Goal: Check status: Check status

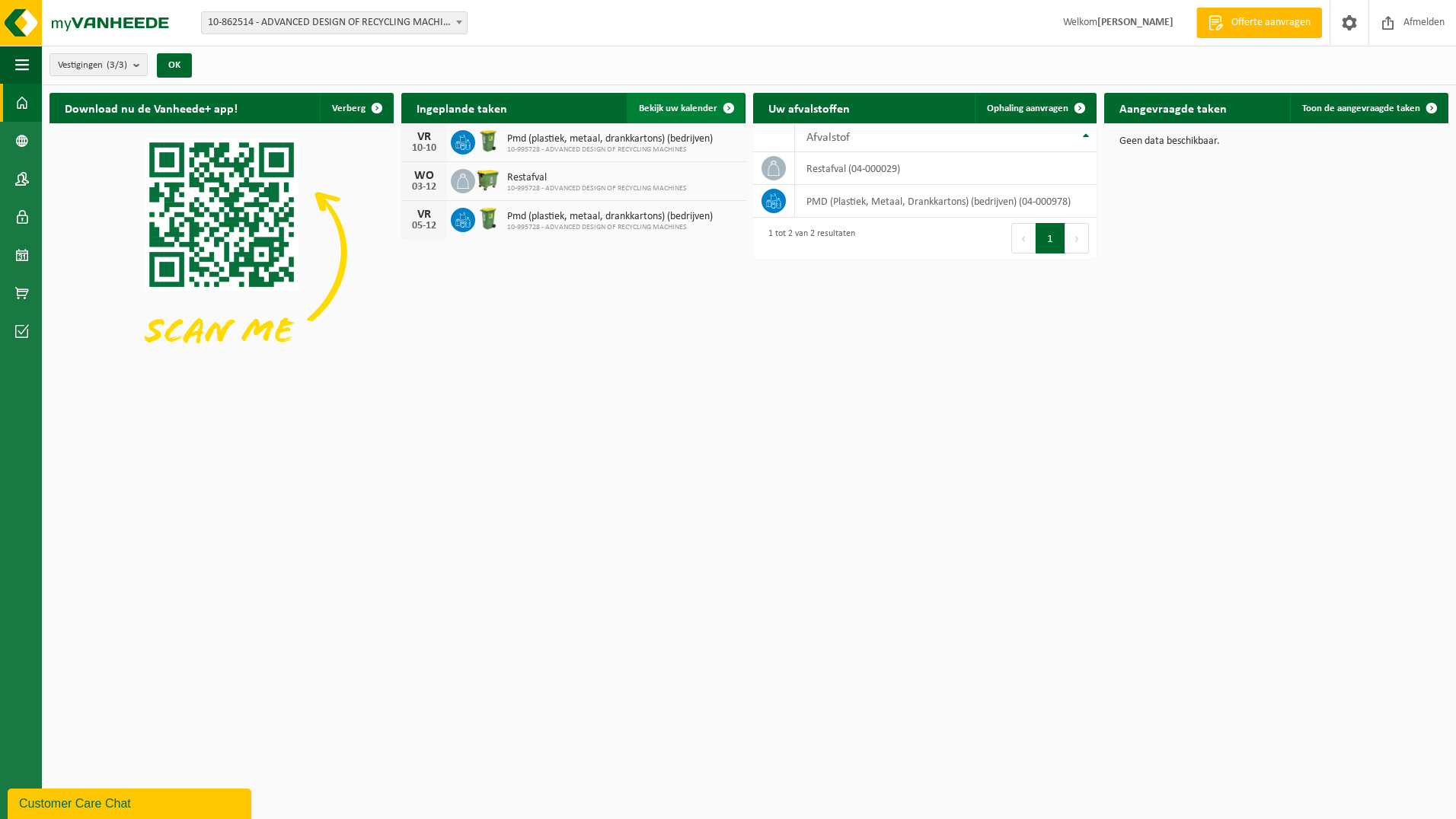
click at [479, 108] on span "Bekijk uw kalender" at bounding box center [678, 109] width 79 height 10
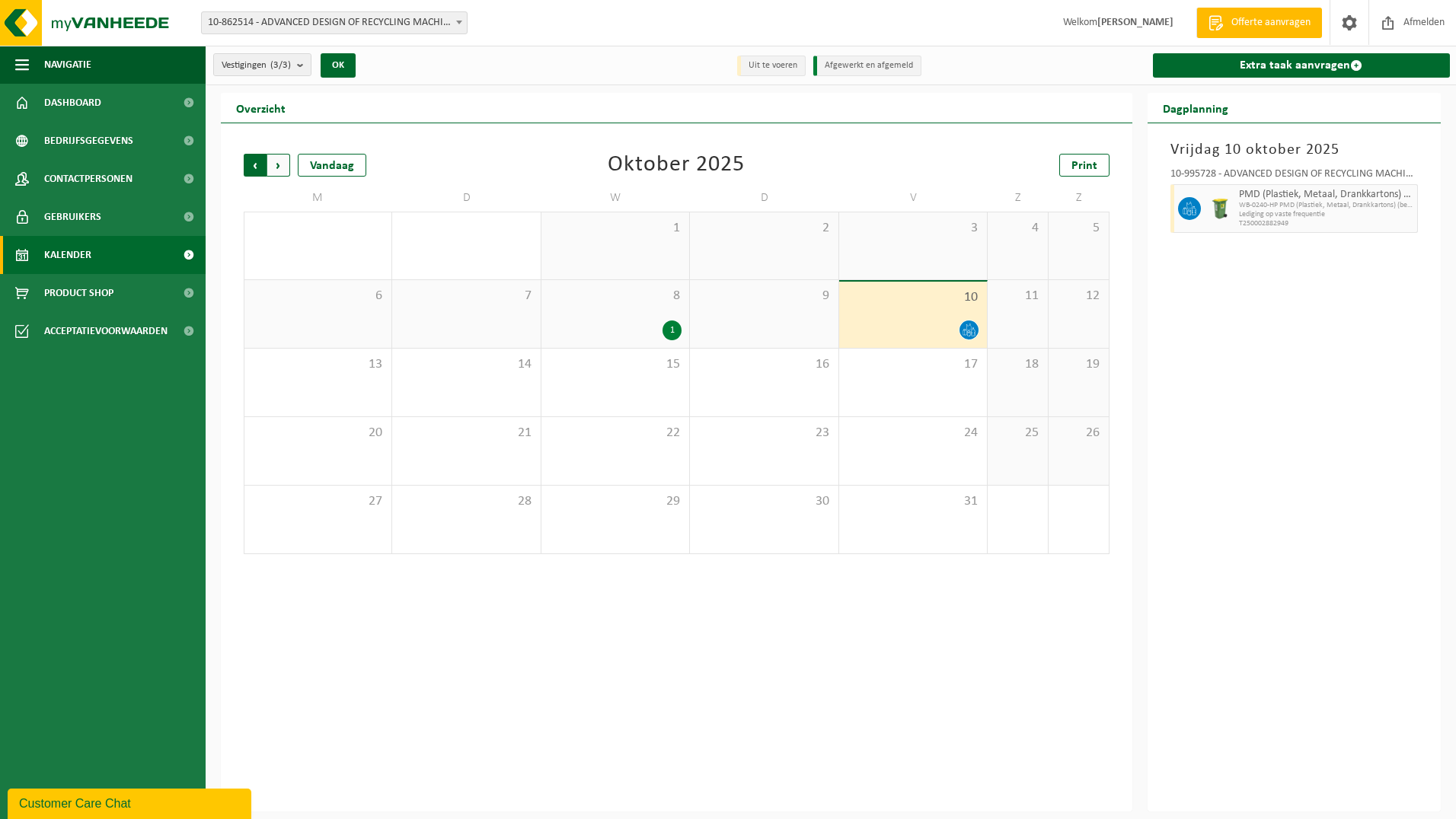
click at [273, 160] on span "Volgende" at bounding box center [278, 165] width 23 height 23
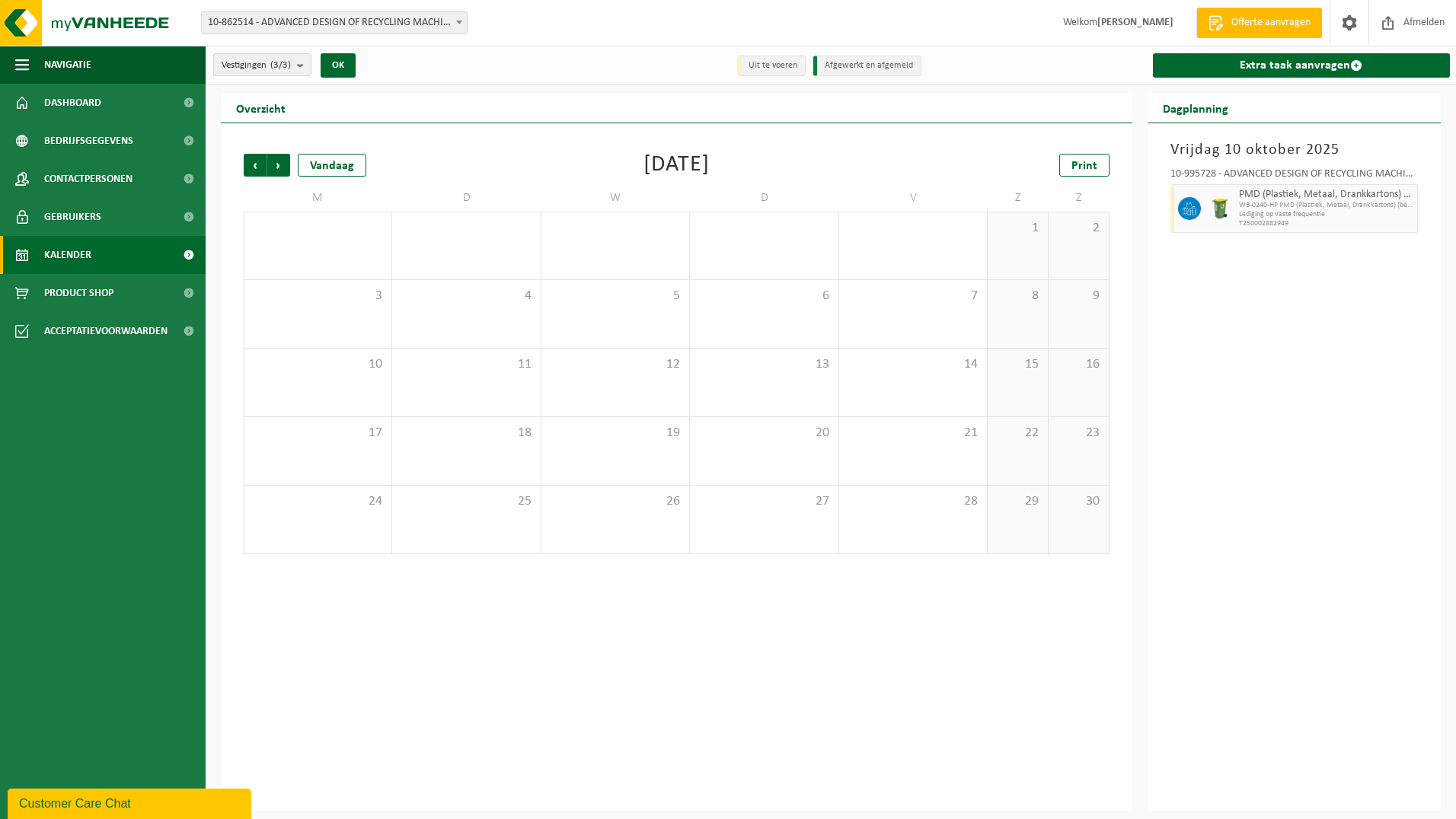
click at [273, 160] on span "Volgende" at bounding box center [278, 165] width 23 height 23
